Goal: Task Accomplishment & Management: Use online tool/utility

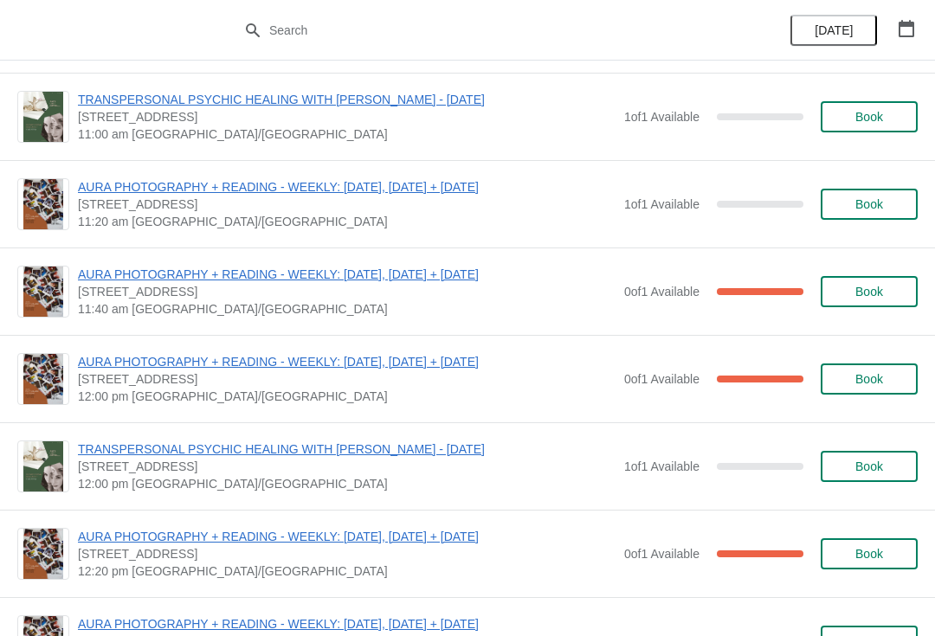
scroll to position [251, 0]
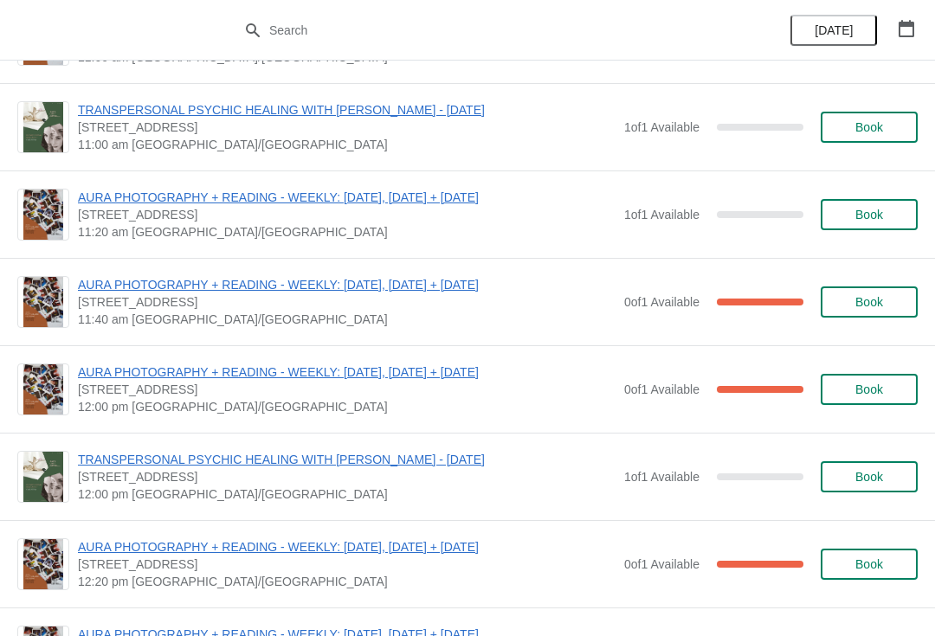
click at [402, 291] on span "AURA PHOTOGRAPHY + READING - WEEKLY: [DATE], [DATE] + [DATE]" at bounding box center [347, 284] width 538 height 17
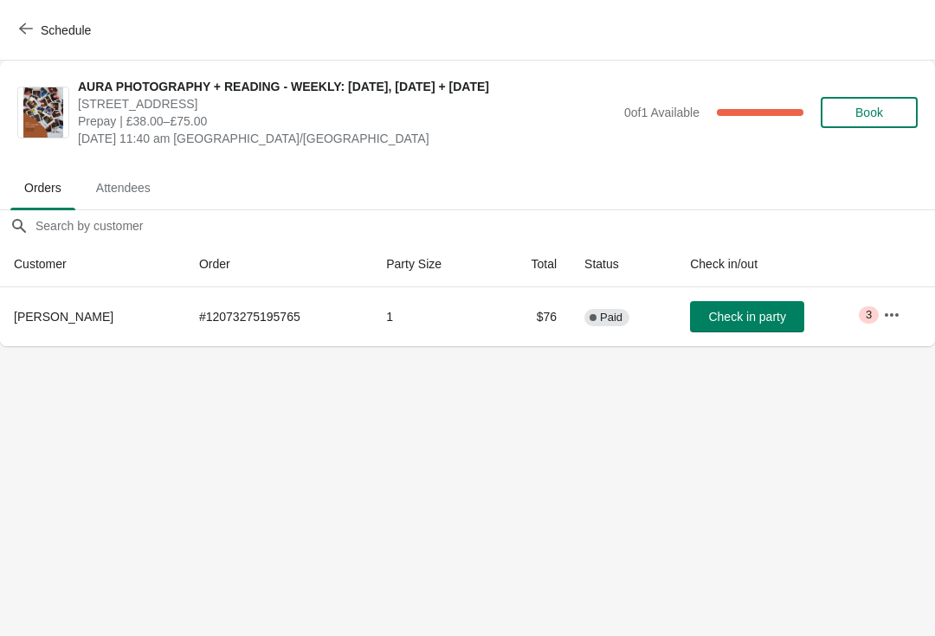
click at [893, 302] on button "button" at bounding box center [891, 315] width 31 height 31
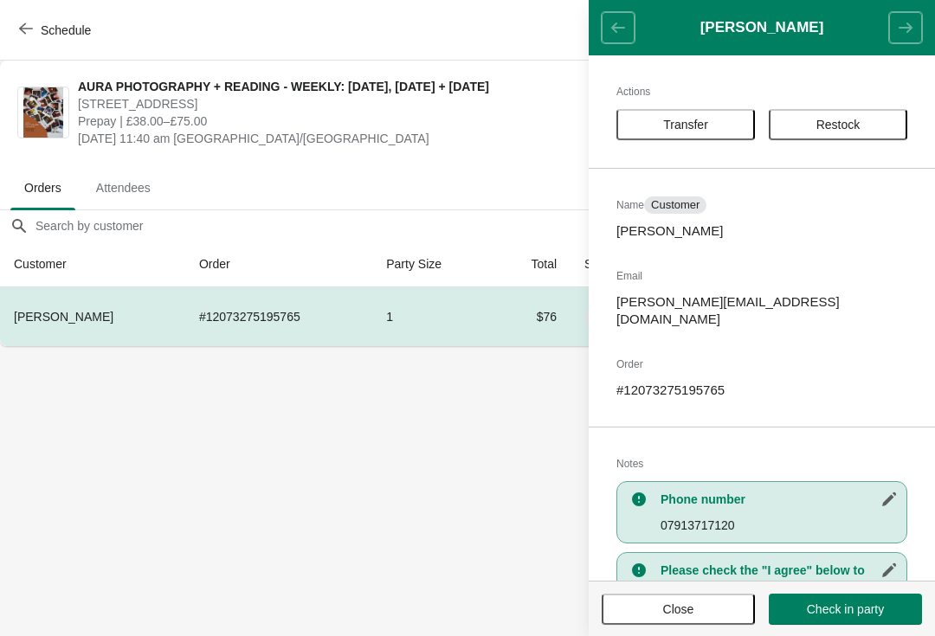
click at [705, 113] on button "Transfer" at bounding box center [686, 124] width 139 height 31
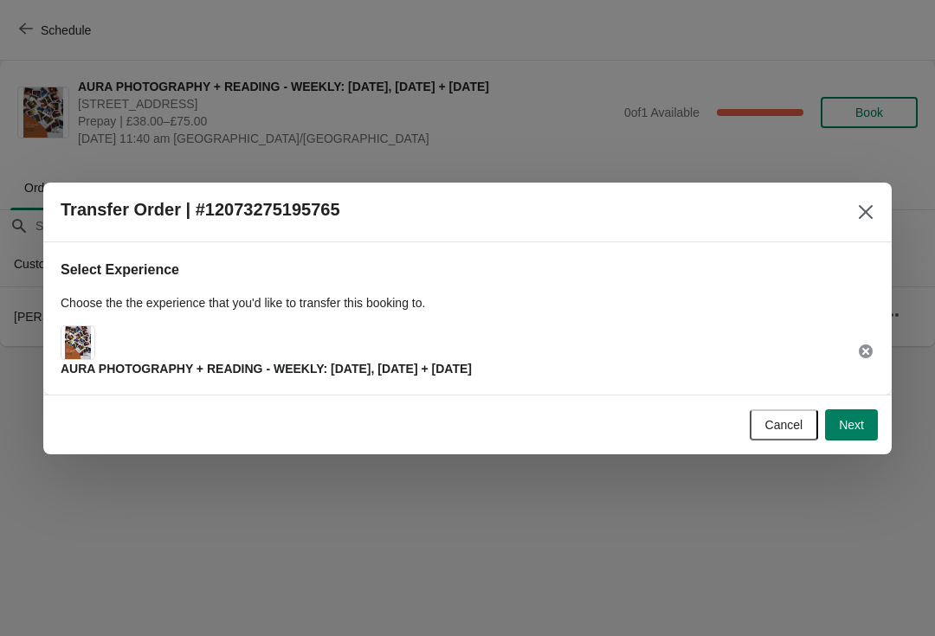
click at [843, 416] on button "Next" at bounding box center [851, 425] width 53 height 31
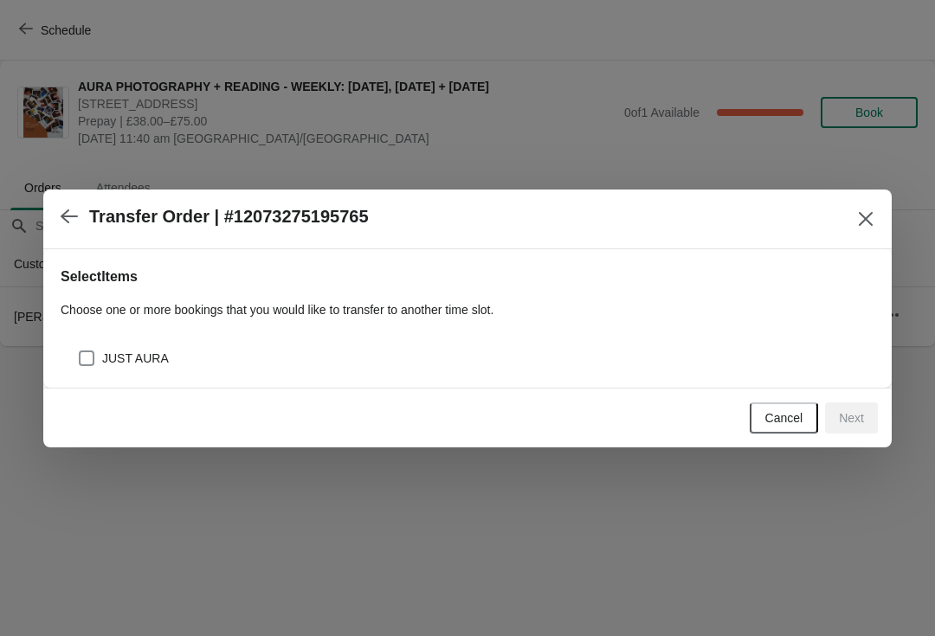
click at [392, 354] on div "JUST AURA" at bounding box center [476, 358] width 797 height 24
click at [109, 350] on span "JUST AURA" at bounding box center [135, 358] width 67 height 17
click at [80, 351] on input "JUST AURA" at bounding box center [79, 351] width 1 height 1
checkbox input "true"
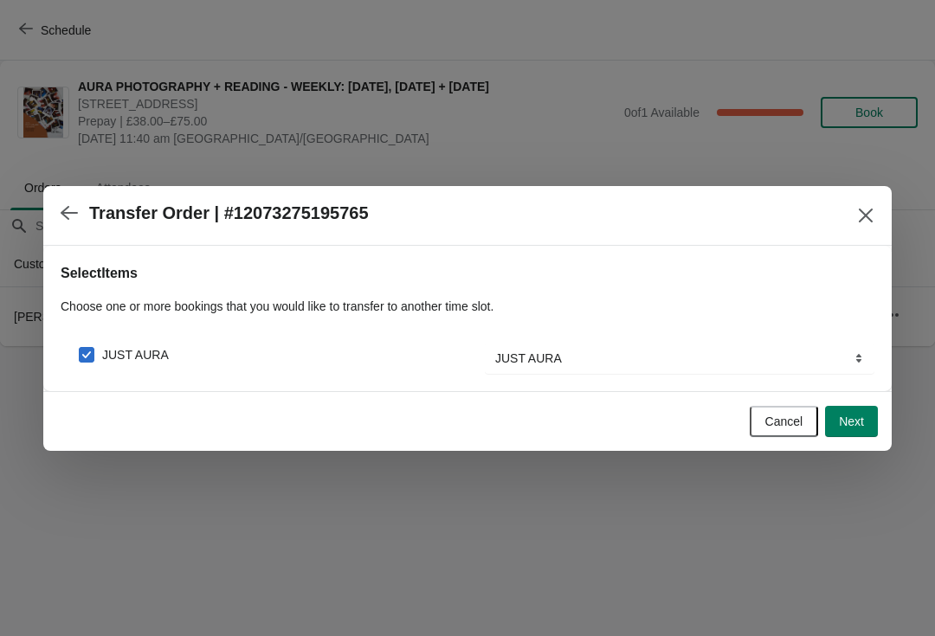
click at [861, 422] on span "Next" at bounding box center [851, 422] width 25 height 14
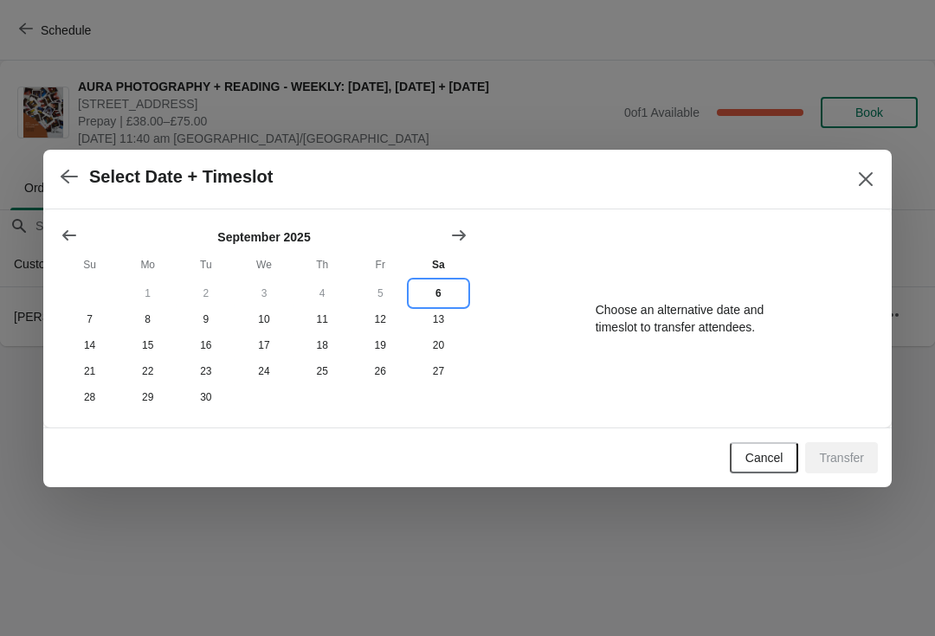
click at [447, 282] on button "6" at bounding box center [439, 294] width 58 height 26
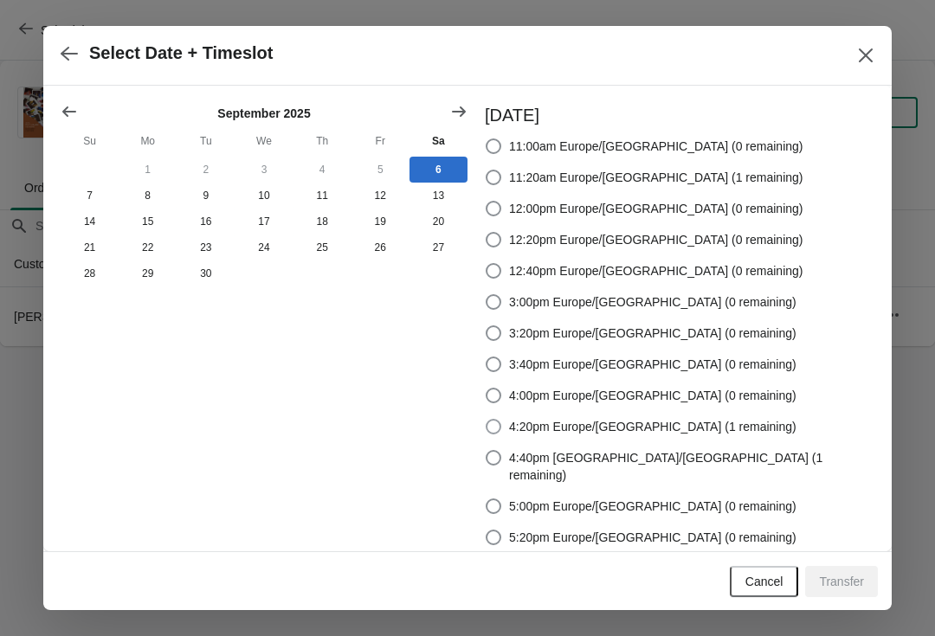
click at [501, 419] on span at bounding box center [494, 427] width 16 height 16
click at [487, 419] on input "4:20pm Europe/[GEOGRAPHIC_DATA] (1 remaining)" at bounding box center [486, 419] width 1 height 1
radio input "true"
click at [853, 571] on button "Transfer" at bounding box center [841, 581] width 73 height 31
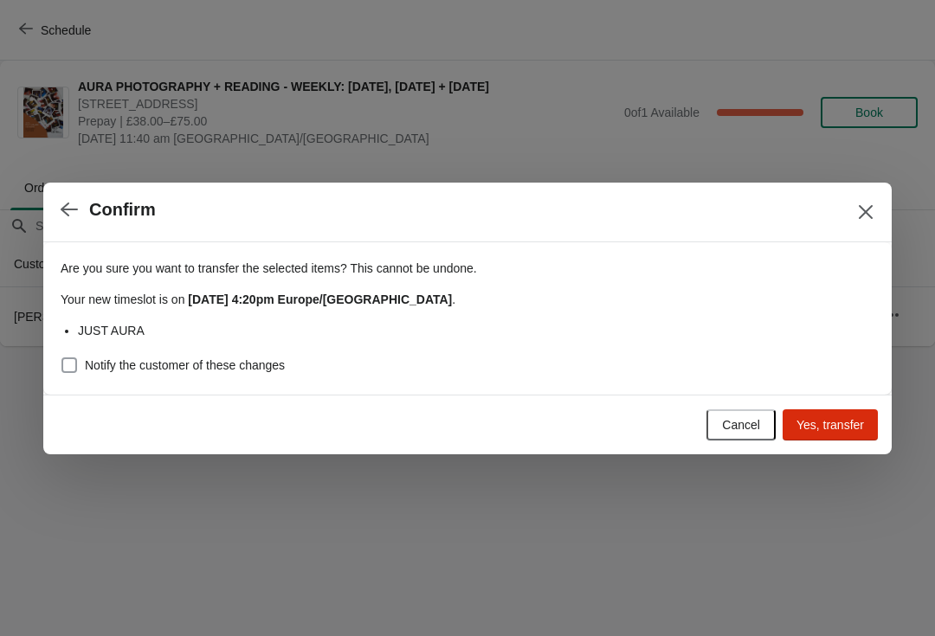
click at [68, 365] on span at bounding box center [69, 366] width 16 height 16
click at [62, 358] on input "Notify the customer of these changes" at bounding box center [61, 358] width 1 height 1
checkbox input "true"
click at [837, 430] on span "Yes, transfer" at bounding box center [831, 425] width 68 height 14
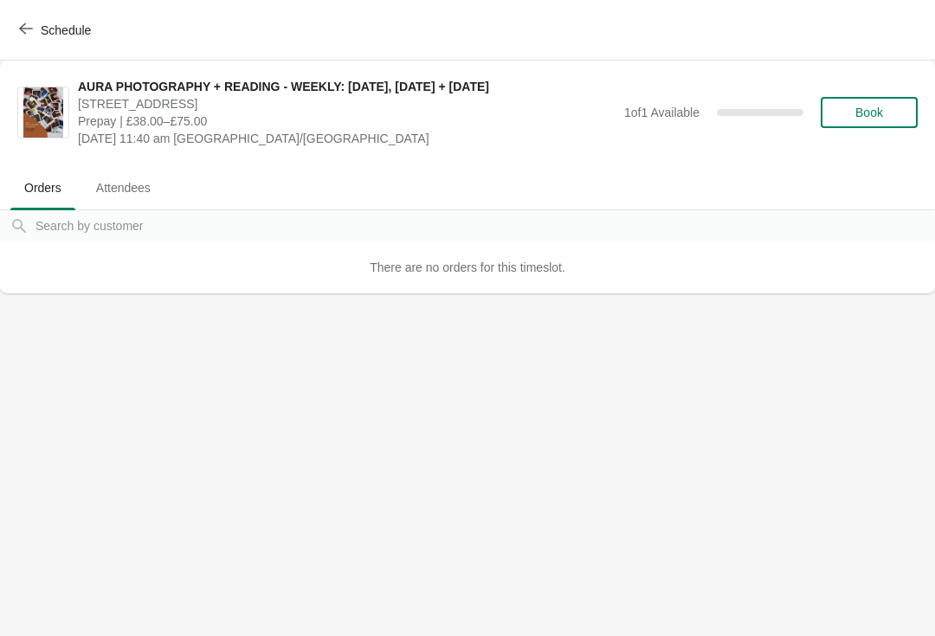
click at [55, 35] on span "Schedule" at bounding box center [66, 30] width 50 height 14
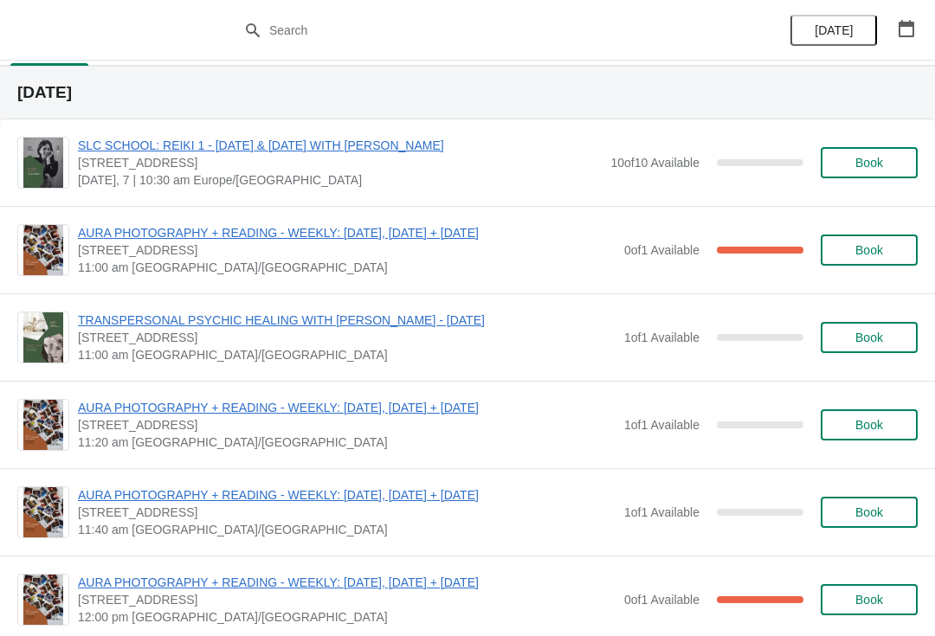
scroll to position [216, 0]
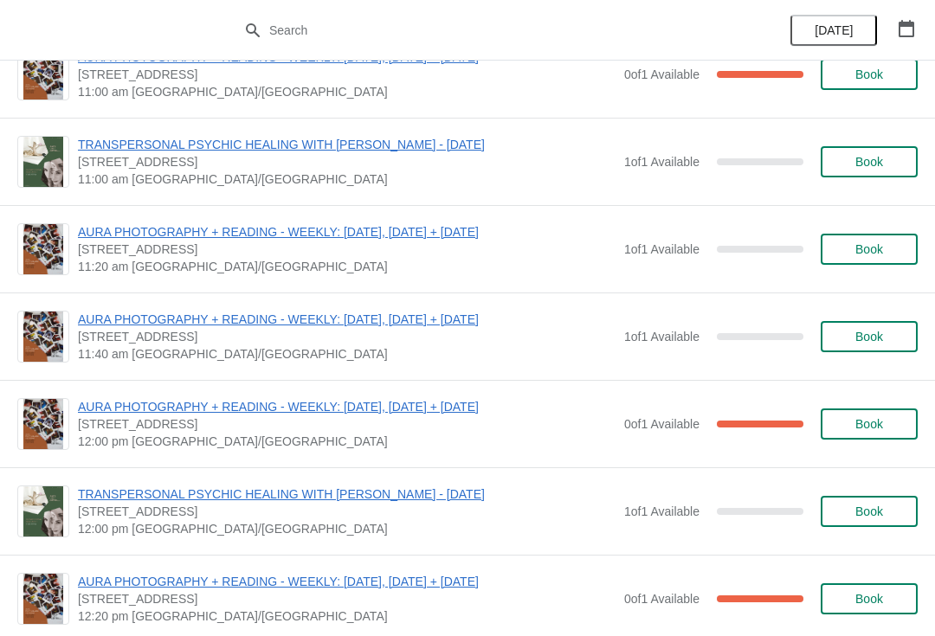
click at [366, 407] on span "AURA PHOTOGRAPHY + READING - WEEKLY: [DATE], [DATE] + [DATE]" at bounding box center [347, 406] width 538 height 17
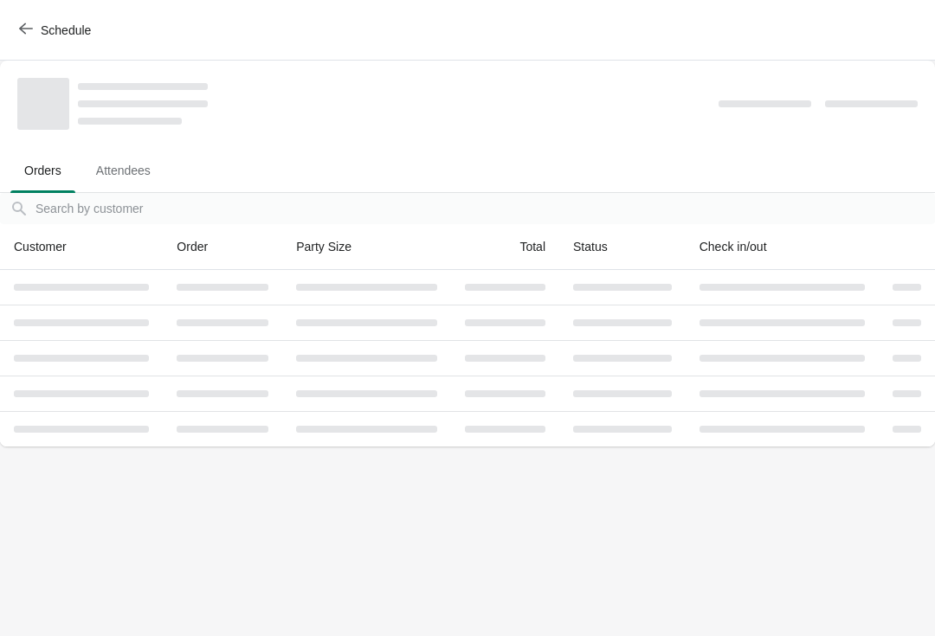
scroll to position [0, 0]
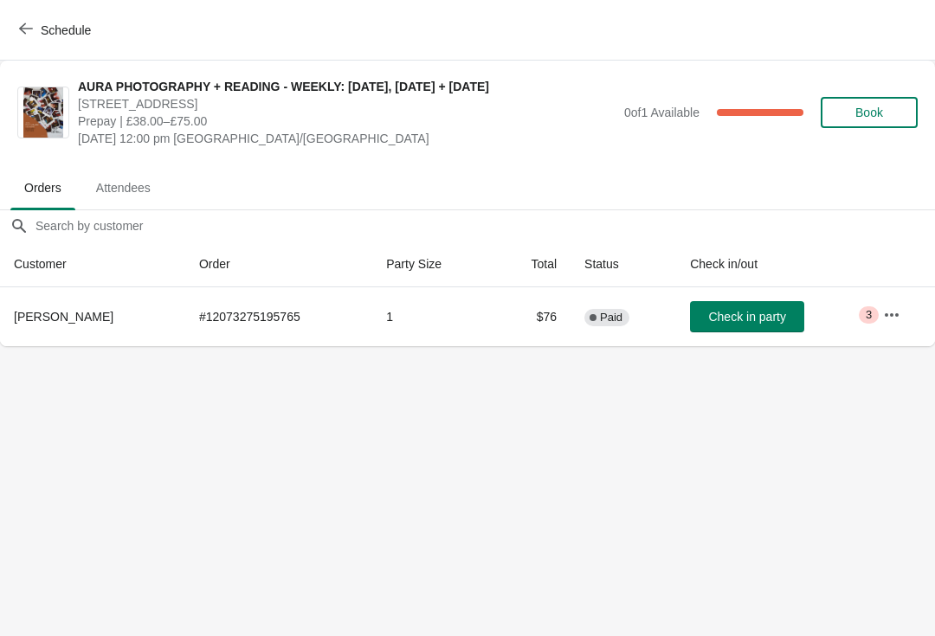
click at [893, 321] on icon "button" at bounding box center [891, 315] width 17 height 17
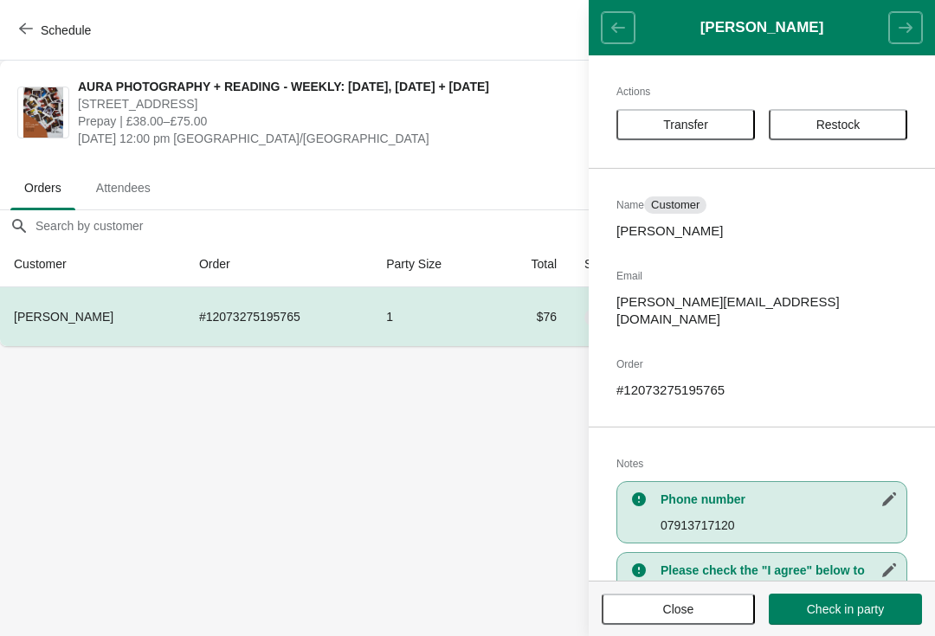
click at [701, 126] on span "Transfer" at bounding box center [685, 125] width 45 height 14
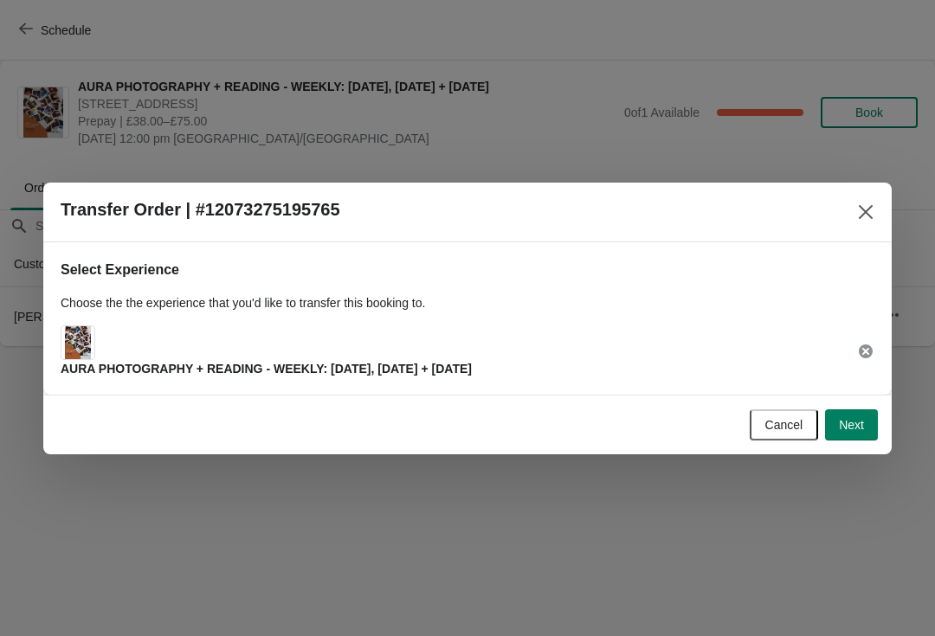
click at [875, 416] on button "Next" at bounding box center [851, 425] width 53 height 31
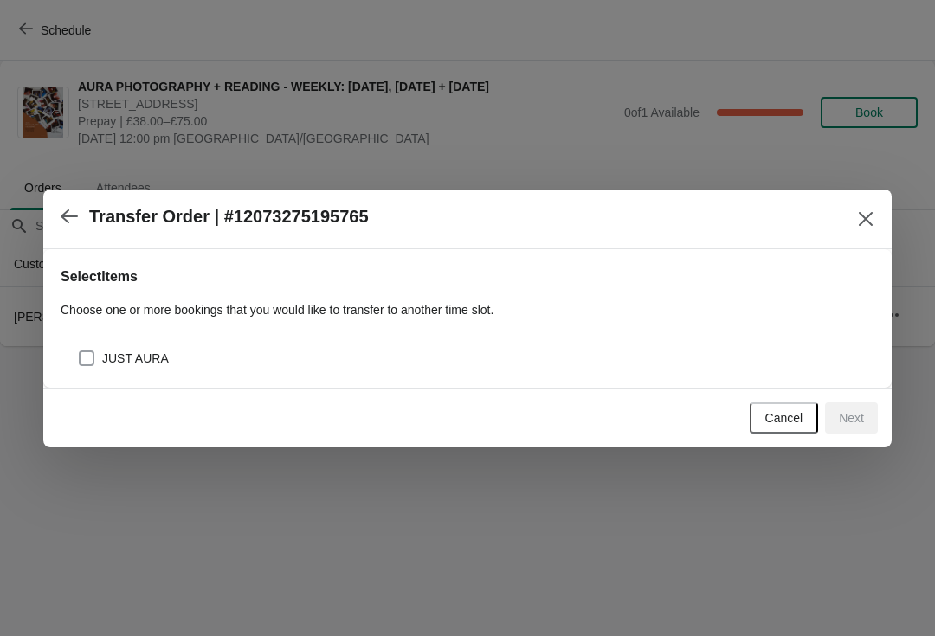
click at [110, 370] on label "JUST AURA" at bounding box center [123, 358] width 91 height 24
click at [80, 352] on input "JUST AURA" at bounding box center [79, 351] width 1 height 1
checkbox input "true"
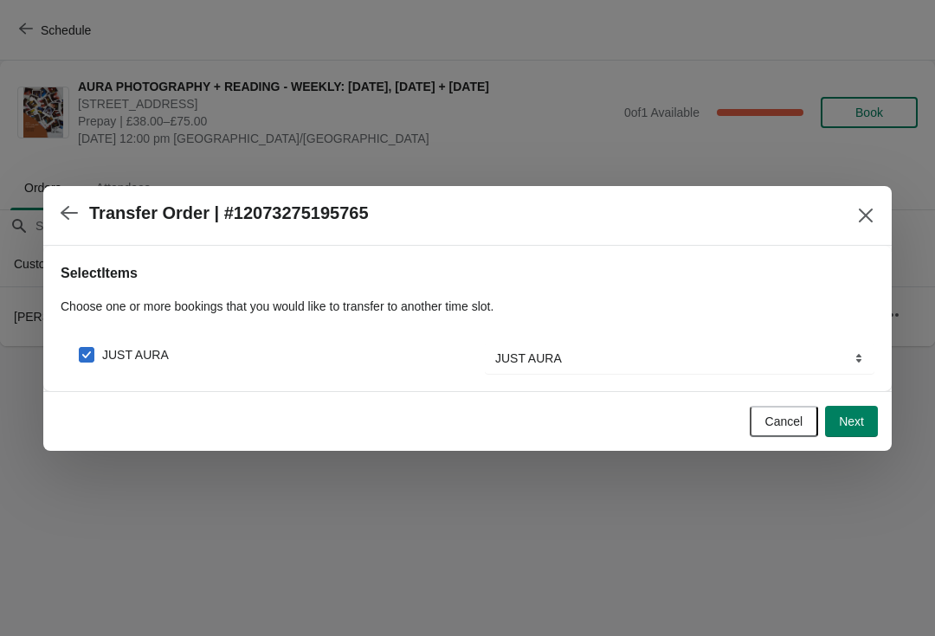
click at [855, 423] on span "Next" at bounding box center [851, 422] width 25 height 14
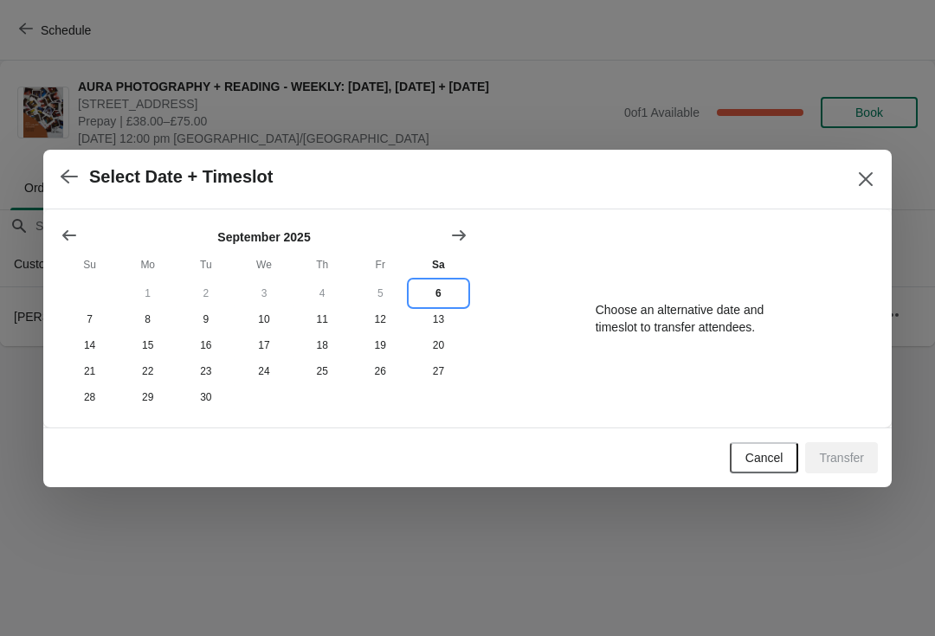
click at [437, 285] on button "6" at bounding box center [439, 294] width 58 height 26
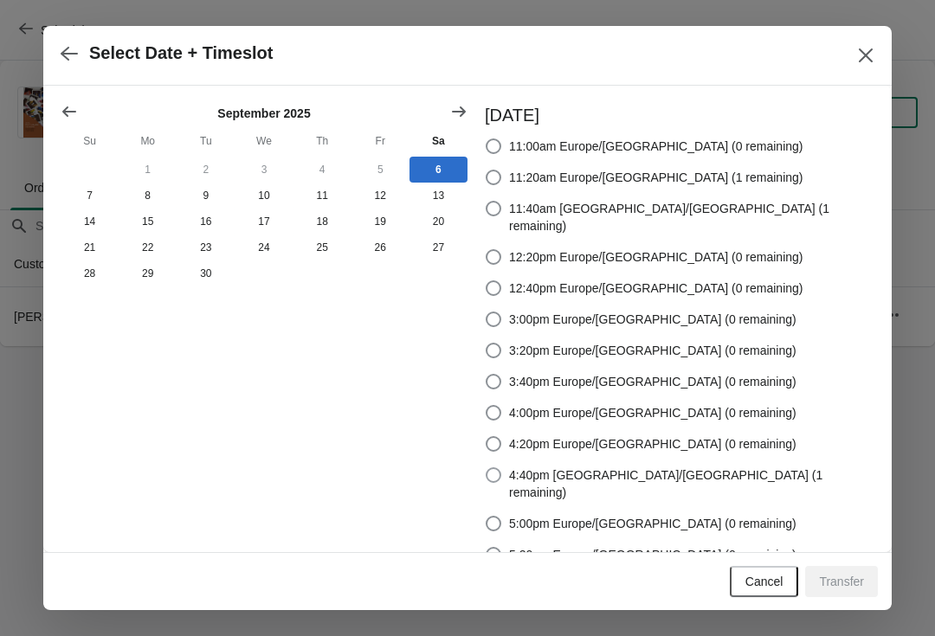
click at [501, 468] on span at bounding box center [494, 476] width 16 height 16
click at [487, 468] on input "4:40pm [GEOGRAPHIC_DATA]/[GEOGRAPHIC_DATA] (1 remaining)" at bounding box center [486, 468] width 1 height 1
radio input "true"
click at [838, 577] on span "Transfer" at bounding box center [841, 582] width 45 height 14
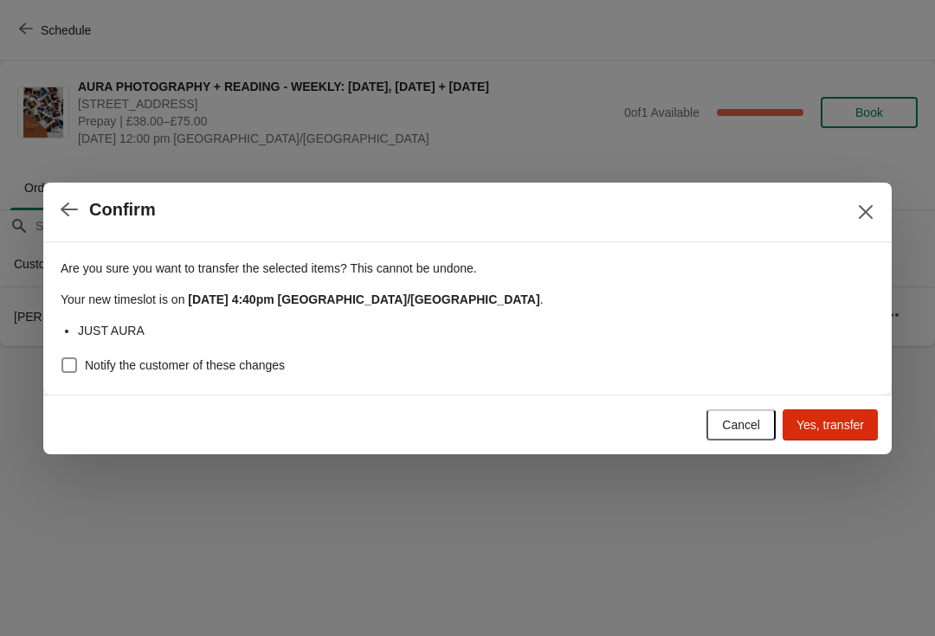
click at [76, 364] on span at bounding box center [69, 366] width 16 height 16
click at [62, 358] on input "Notify the customer of these changes" at bounding box center [61, 358] width 1 height 1
checkbox input "true"
click at [848, 429] on span "Yes, transfer" at bounding box center [831, 425] width 68 height 14
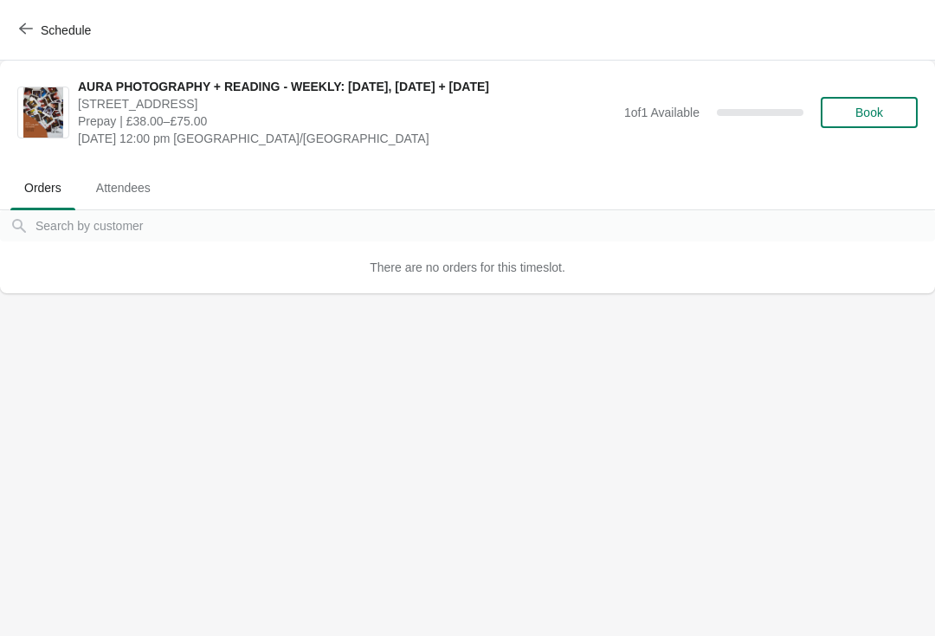
click at [47, 23] on span "Schedule" at bounding box center [66, 30] width 50 height 14
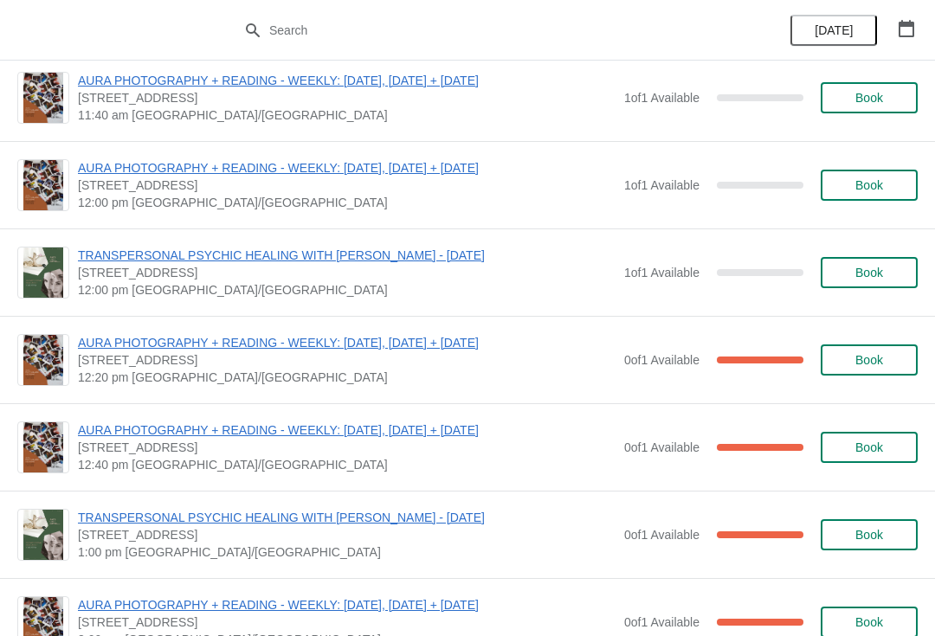
scroll to position [494, 0]
